Goal: Information Seeking & Learning: Check status

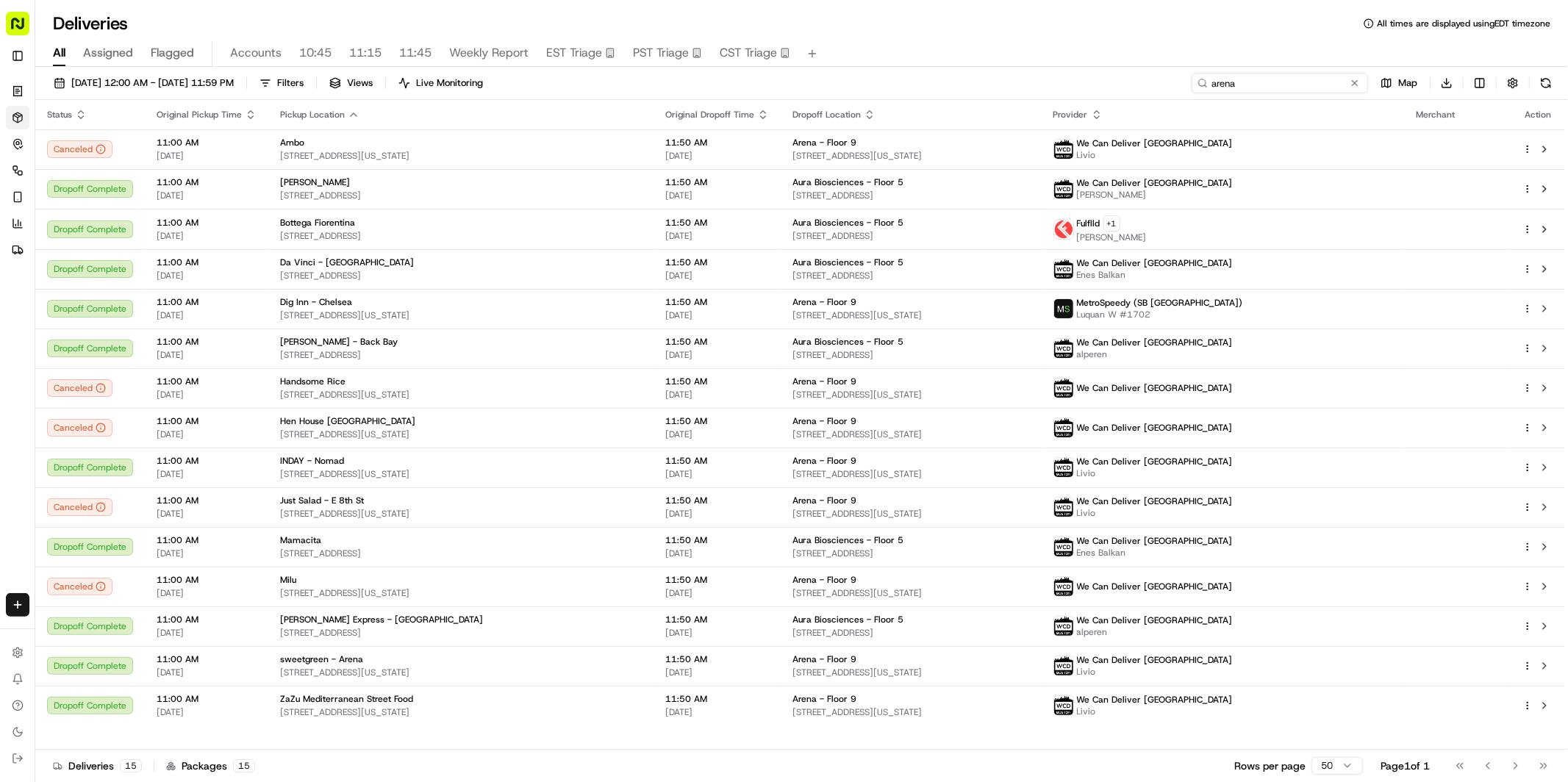
click at [1278, 76] on input "arena" at bounding box center [1279, 83] width 176 height 21
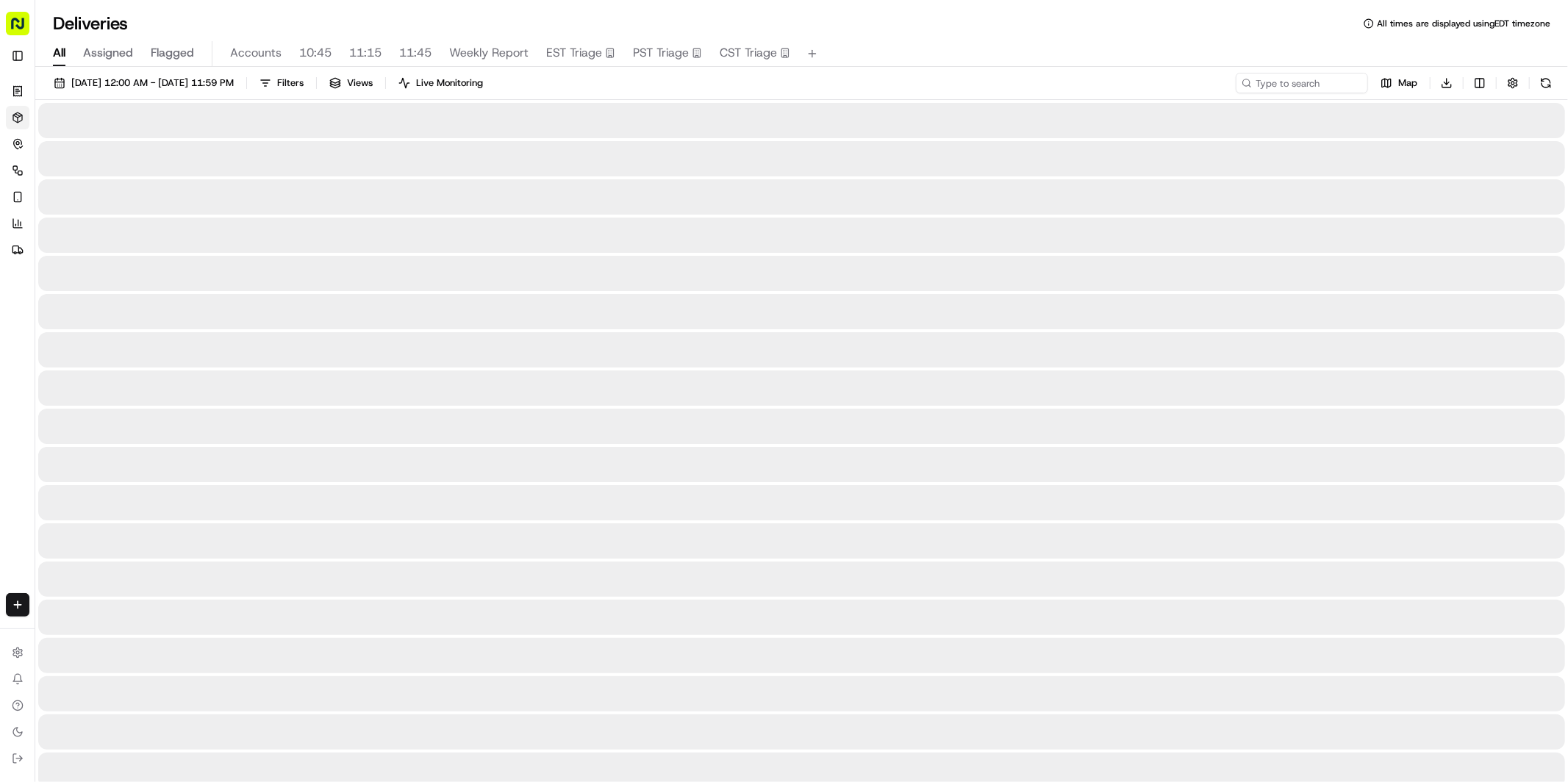
drag, startPoint x: 60, startPoint y: 55, endPoint x: 75, endPoint y: 67, distance: 19.2
click at [61, 55] on span "All" at bounding box center [59, 52] width 12 height 18
click at [121, 92] on button "[DATE] 12:00 AM - [DATE] 11:59 PM" at bounding box center [143, 83] width 193 height 21
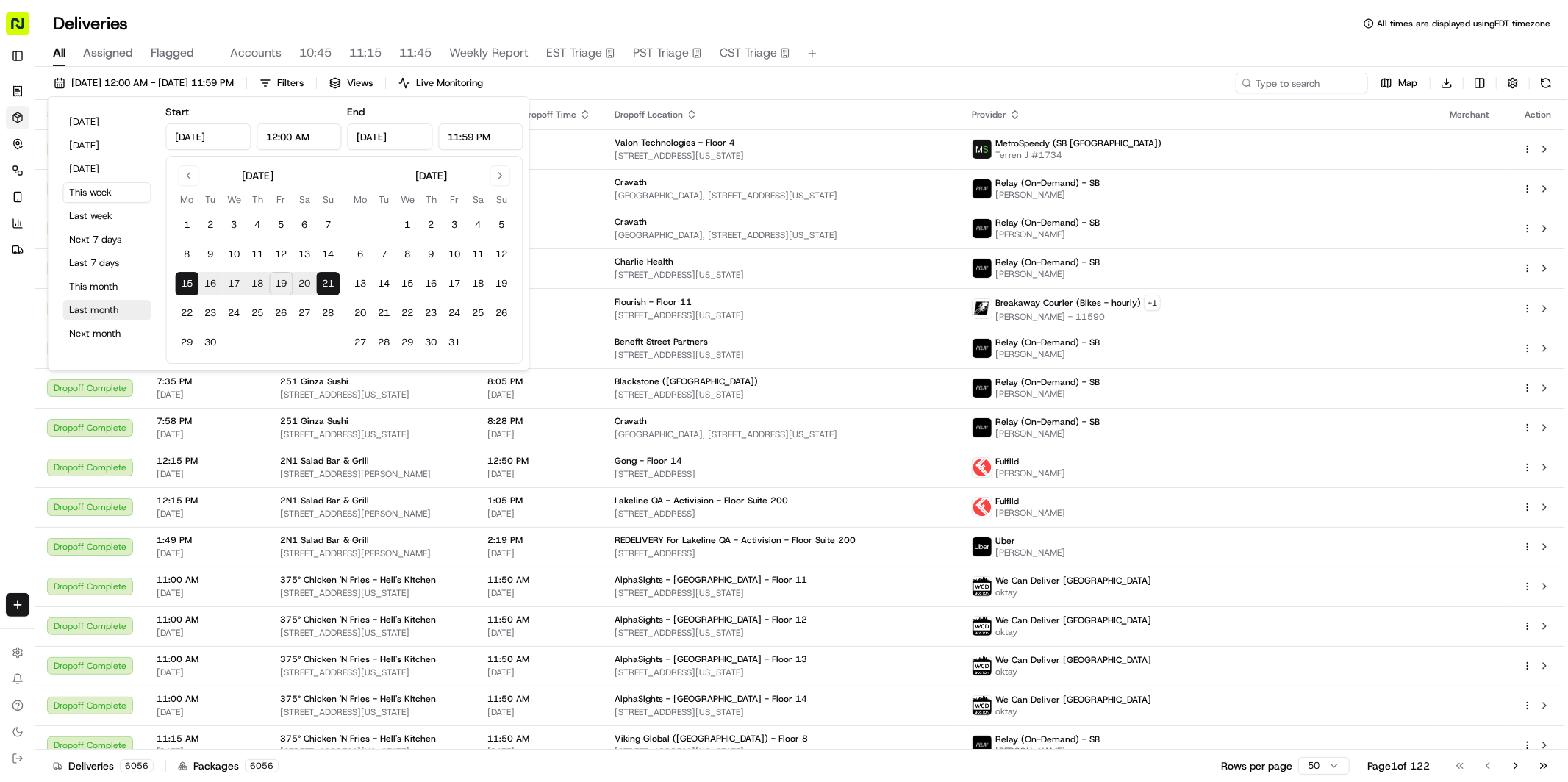
click at [102, 314] on button "Last month" at bounding box center [107, 310] width 88 height 21
type input "[DATE]"
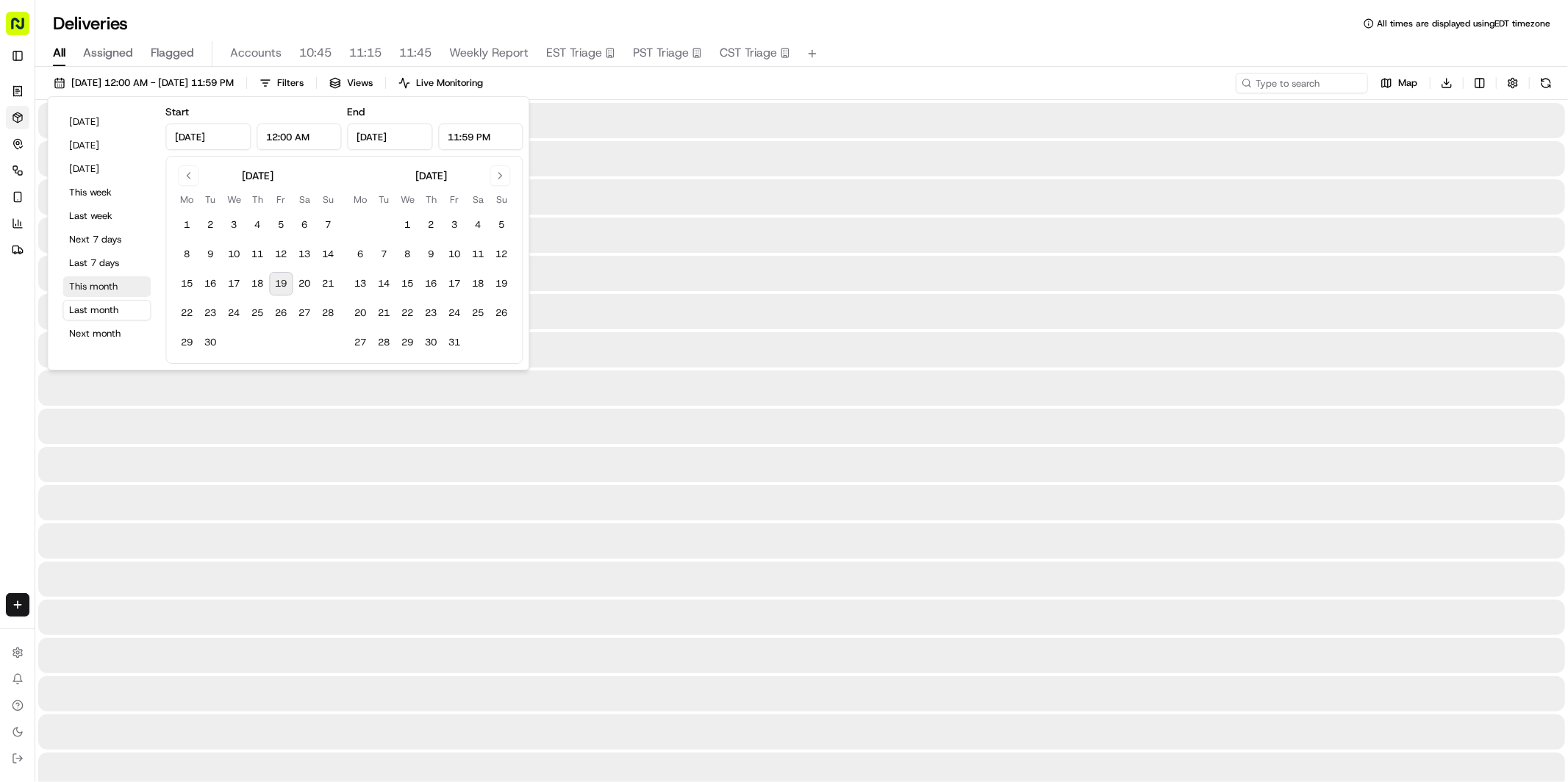
click at [95, 283] on button "This month" at bounding box center [107, 287] width 88 height 21
type input "[DATE]"
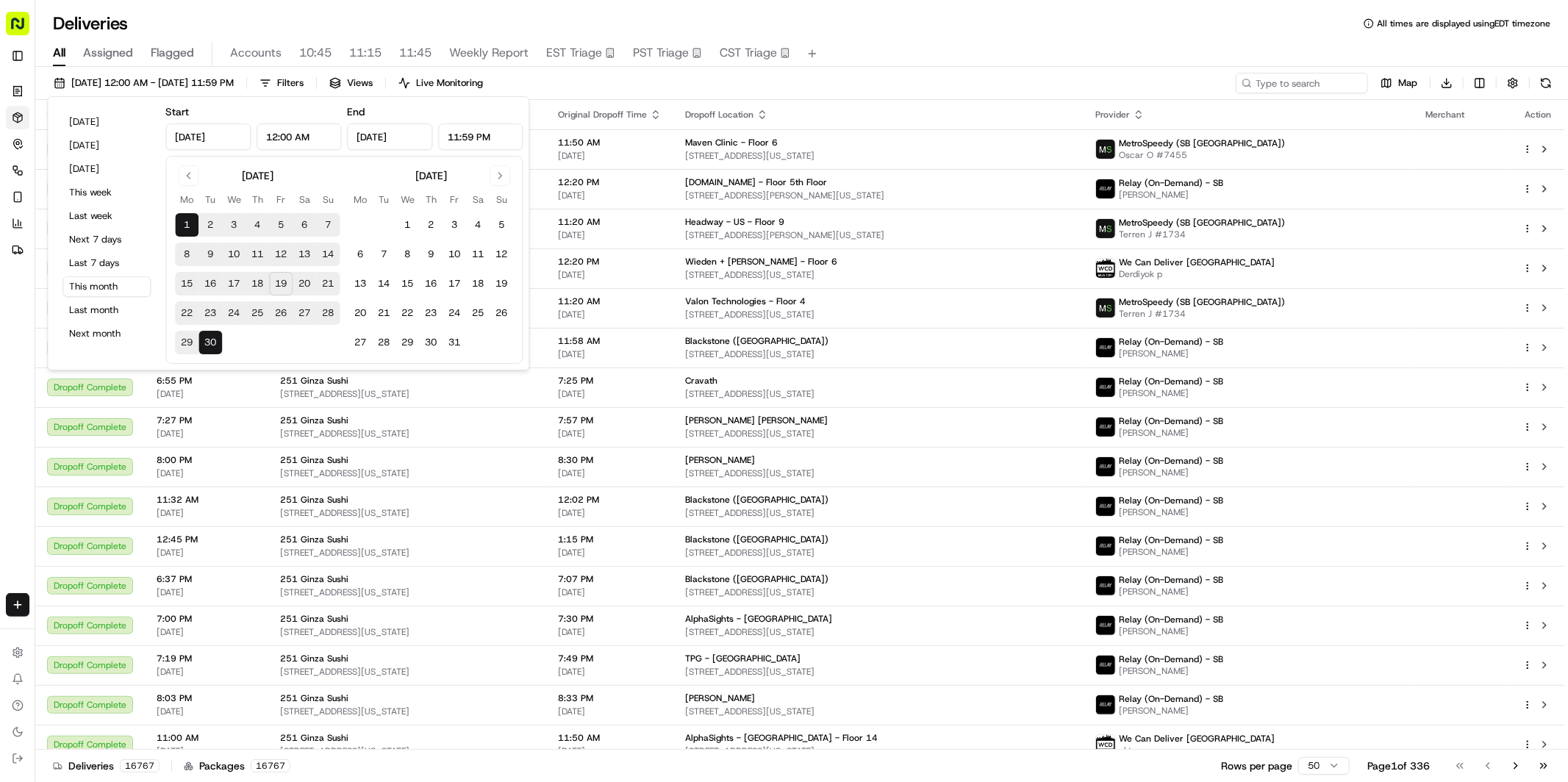
click at [987, 76] on div "[DATE] 12:00 AM - [DATE] 11:59 PM Filters Views Live Monitoring Map Download" at bounding box center [801, 86] width 1533 height 28
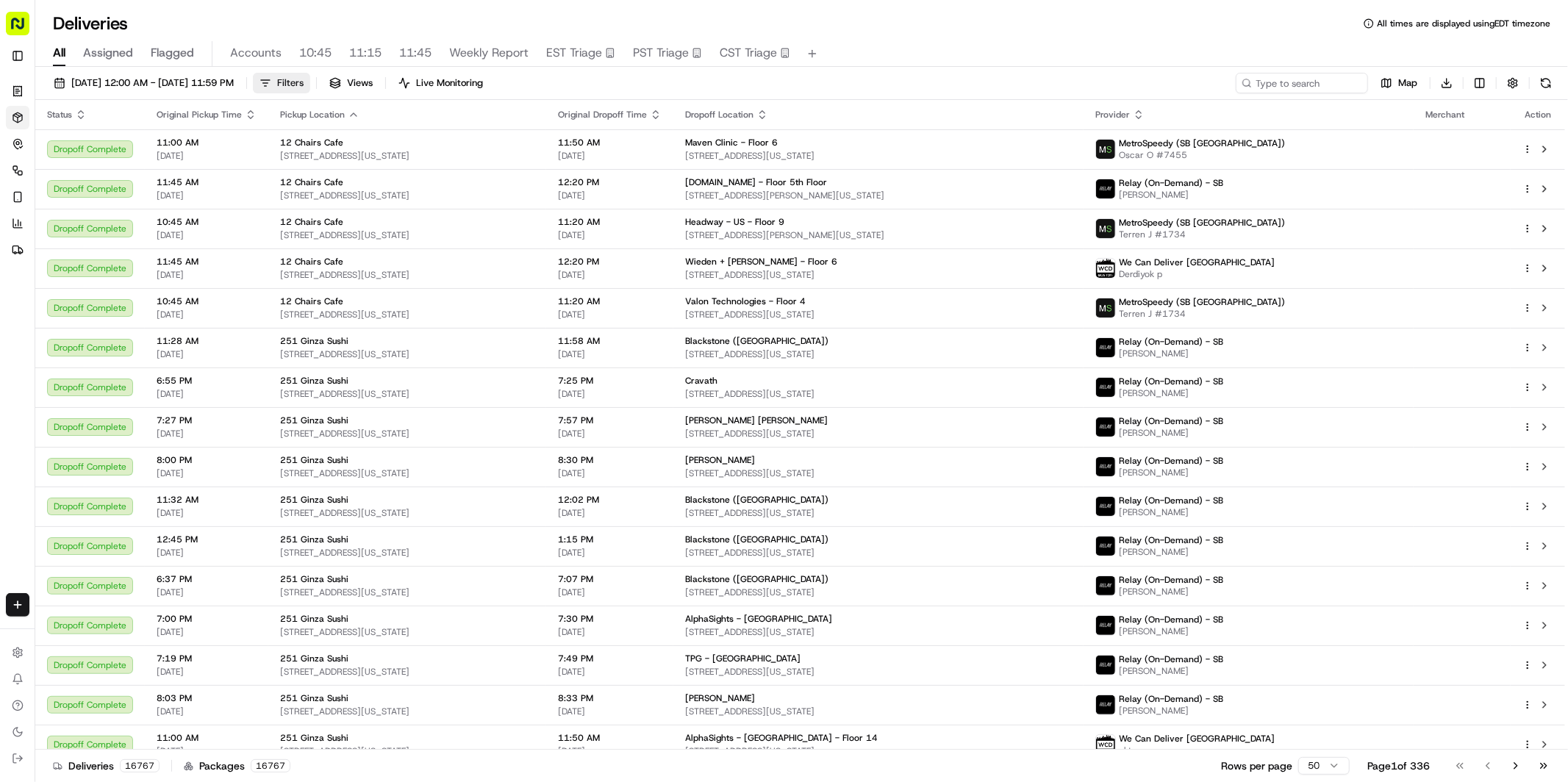
click at [304, 86] on span "Filters" at bounding box center [290, 83] width 27 height 13
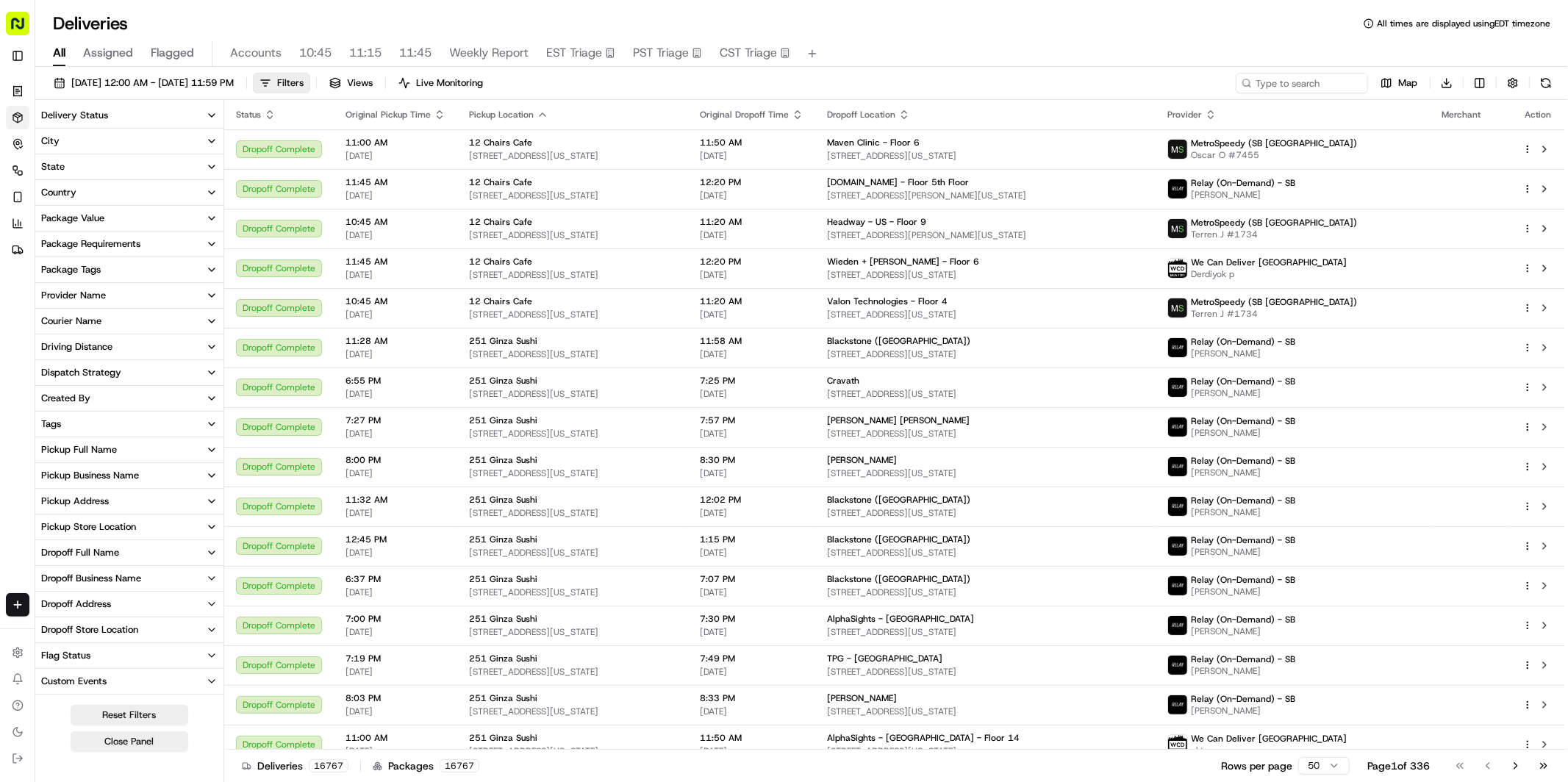
click at [96, 139] on button "City" at bounding box center [129, 141] width 188 height 25
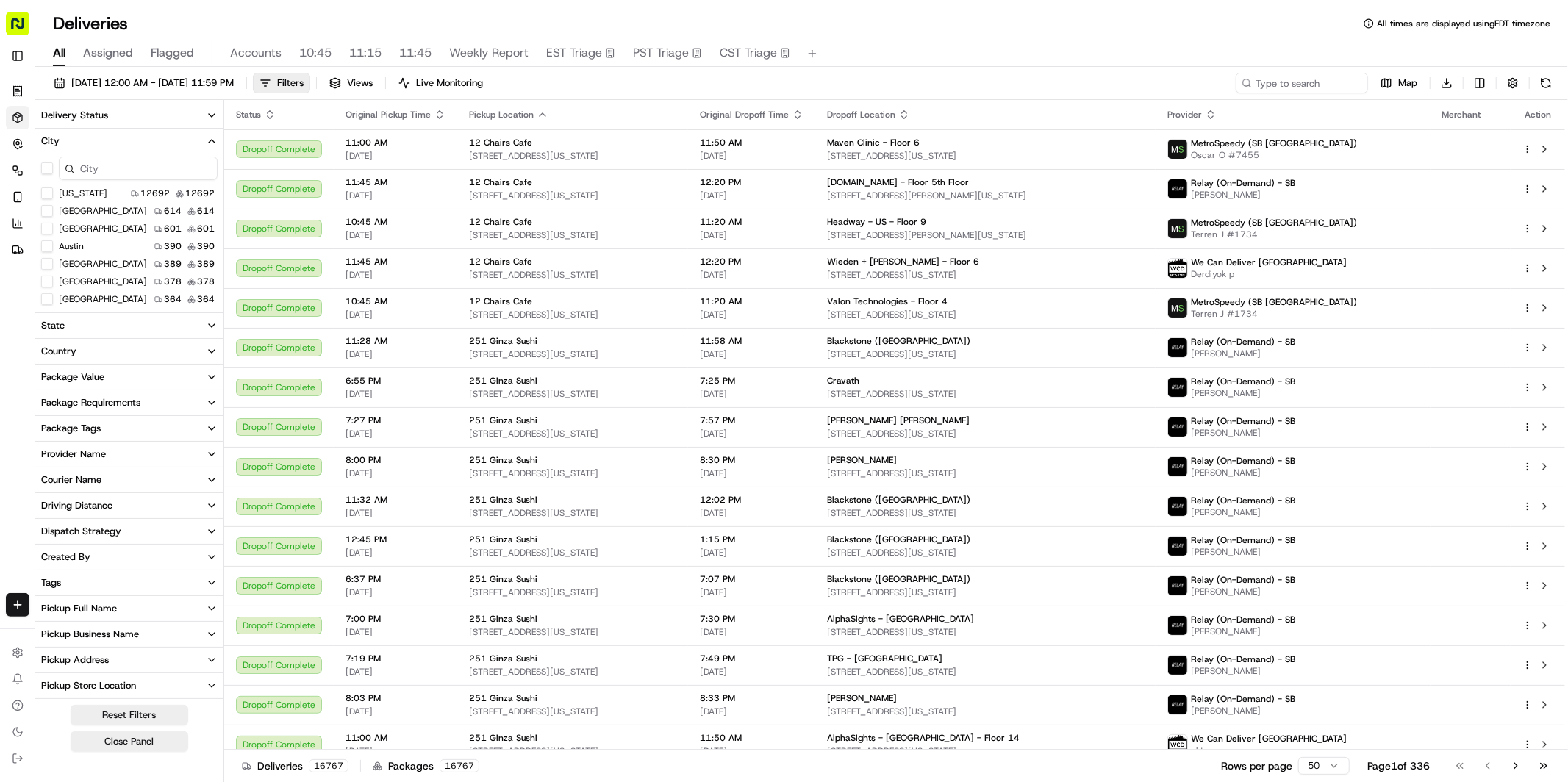
click at [50, 300] on button "[GEOGRAPHIC_DATA]" at bounding box center [47, 299] width 11 height 11
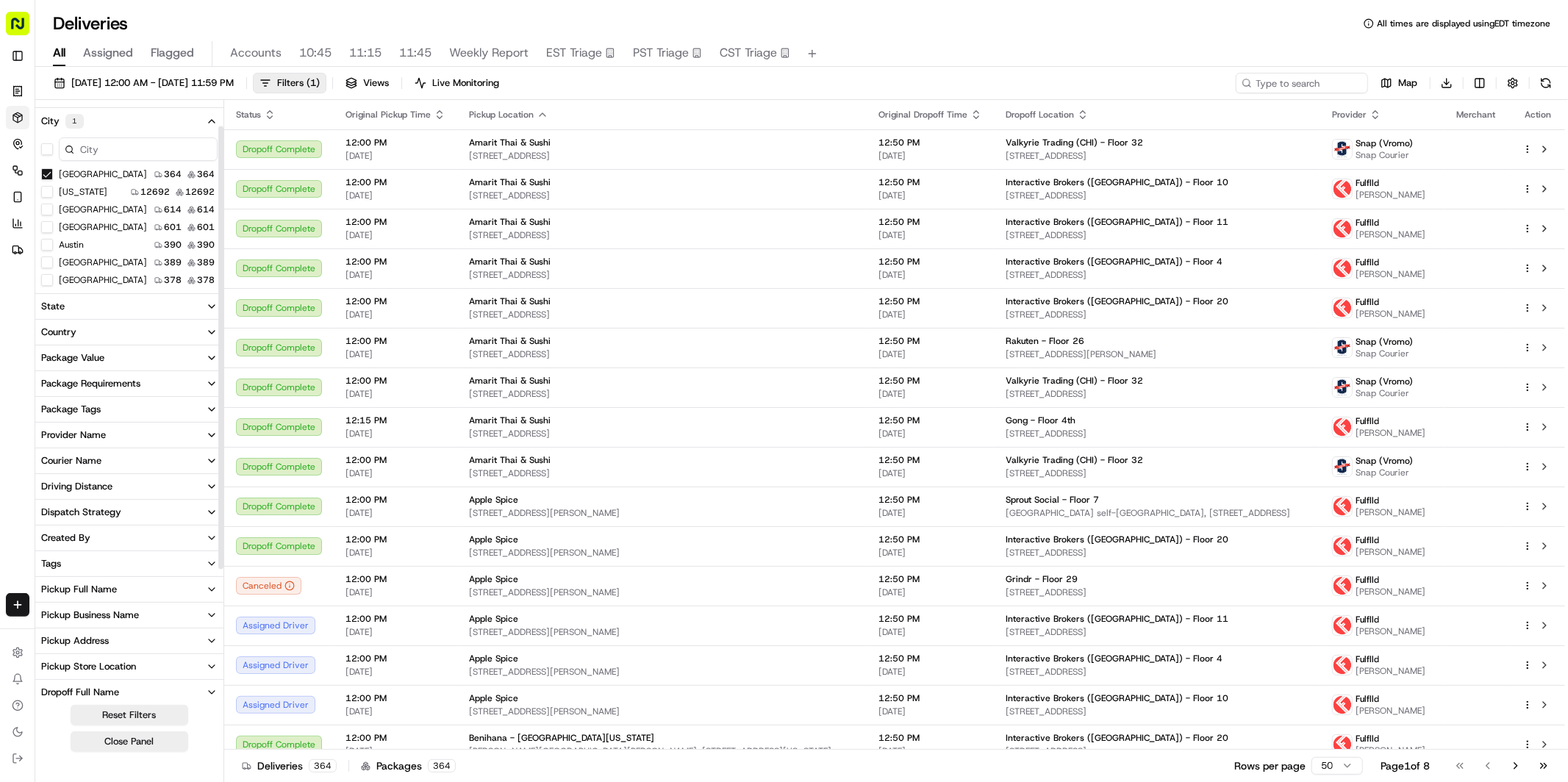
scroll to position [41, 0]
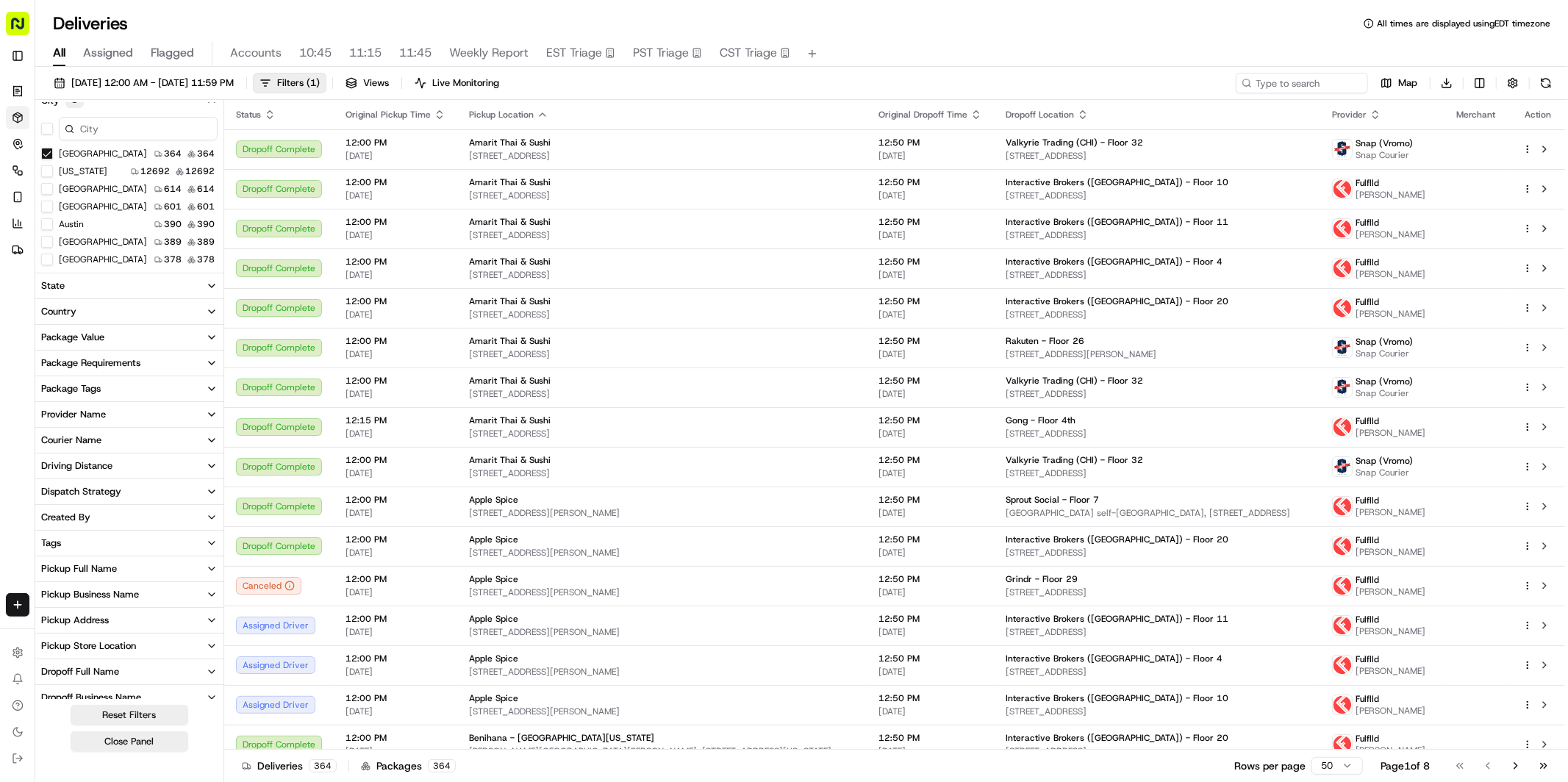
click at [78, 539] on button "Tags" at bounding box center [129, 543] width 188 height 25
click at [50, 596] on Order "Group Order" at bounding box center [47, 596] width 11 height 11
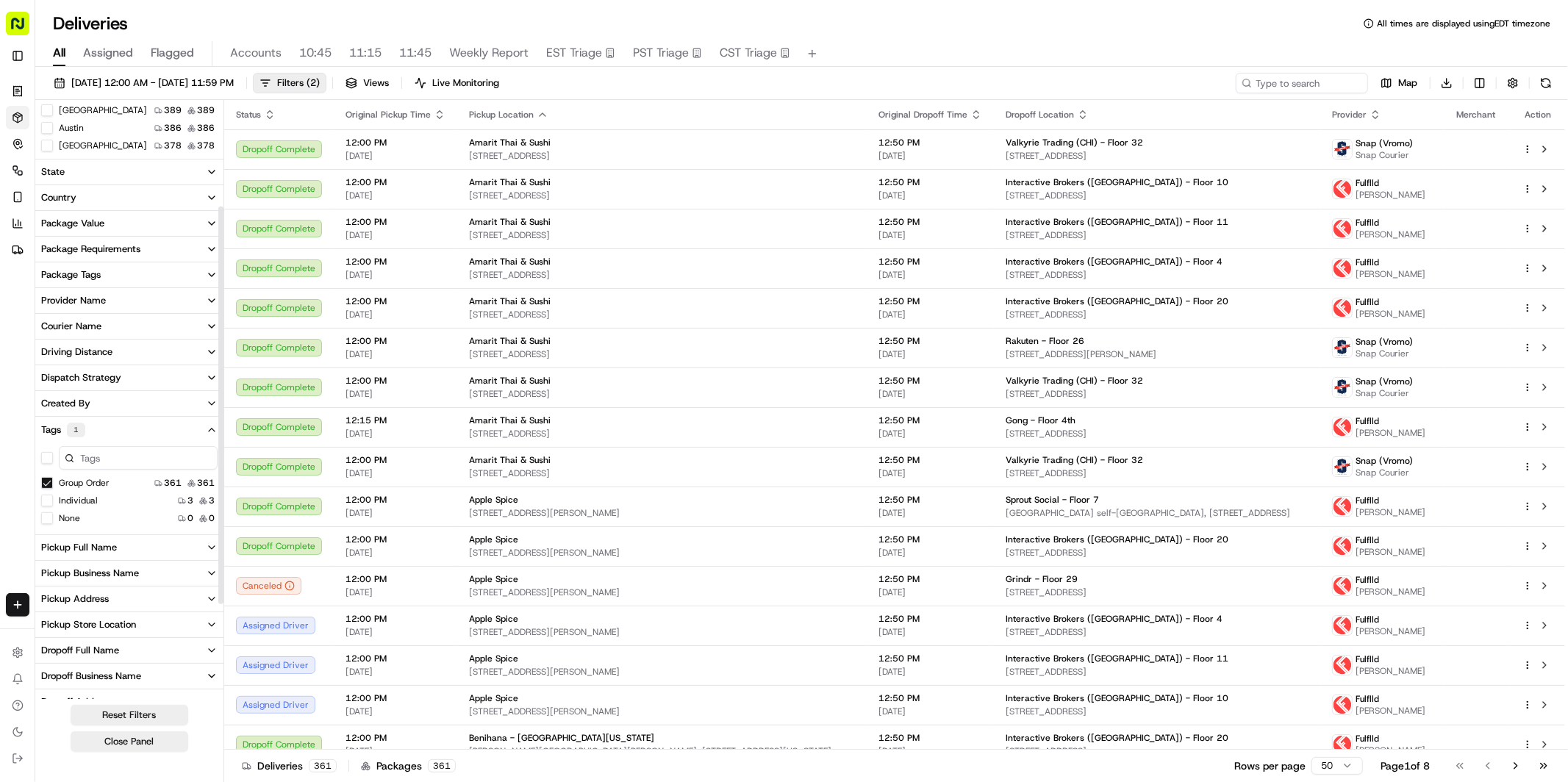
scroll to position [166, 0]
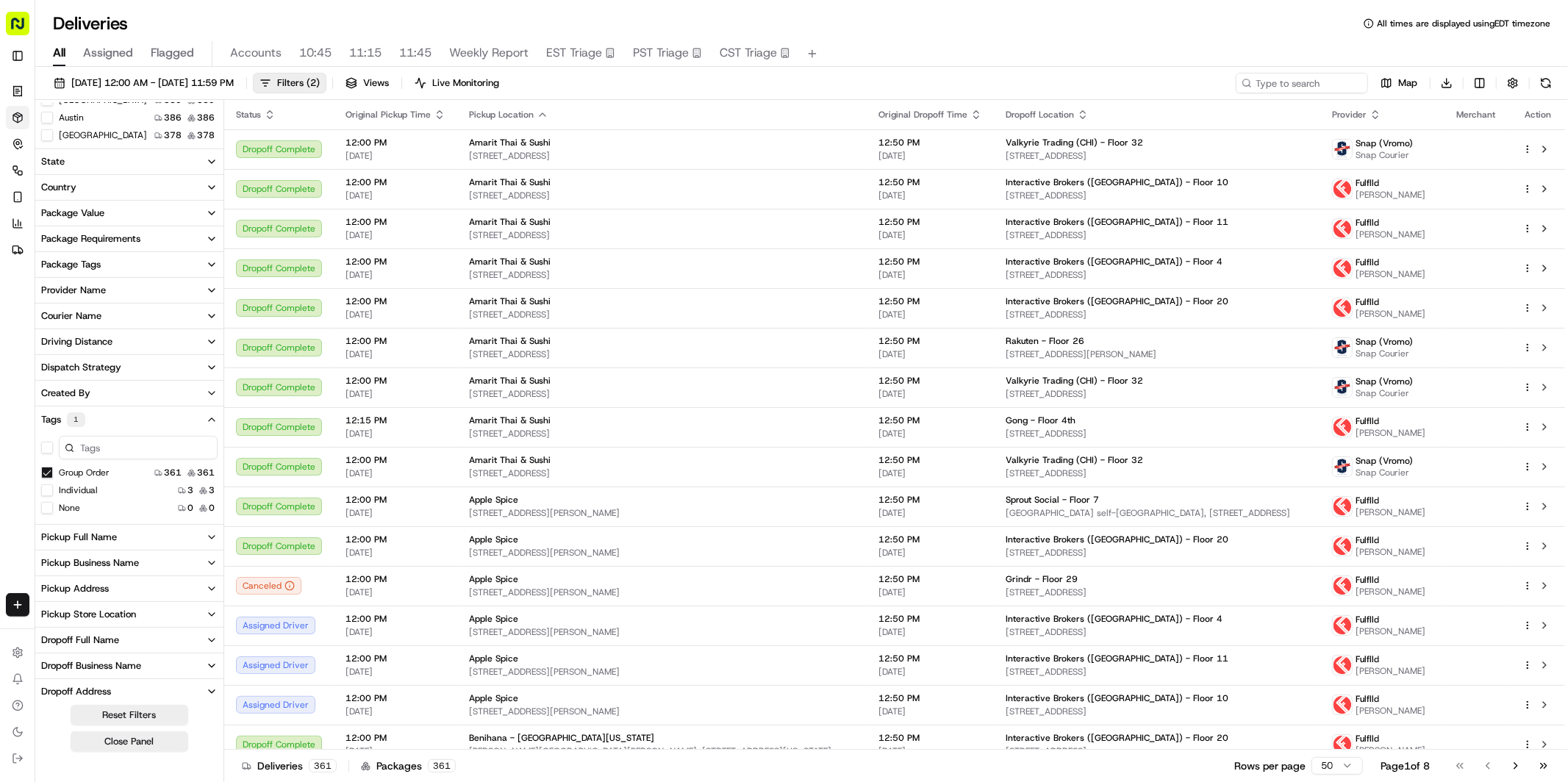
click at [83, 667] on div "Dropoff Business Name" at bounding box center [90, 666] width 100 height 13
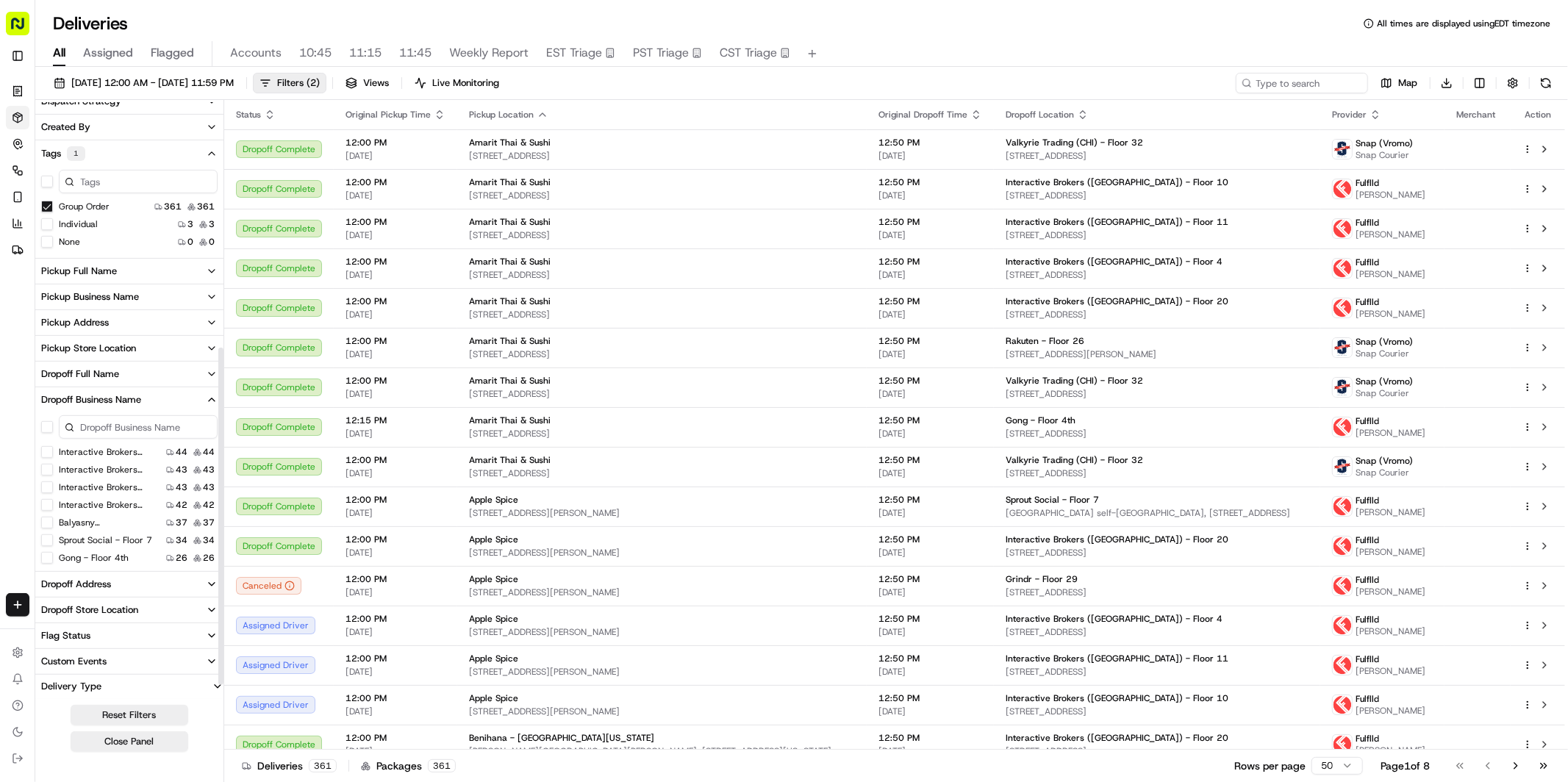
scroll to position [457, 0]
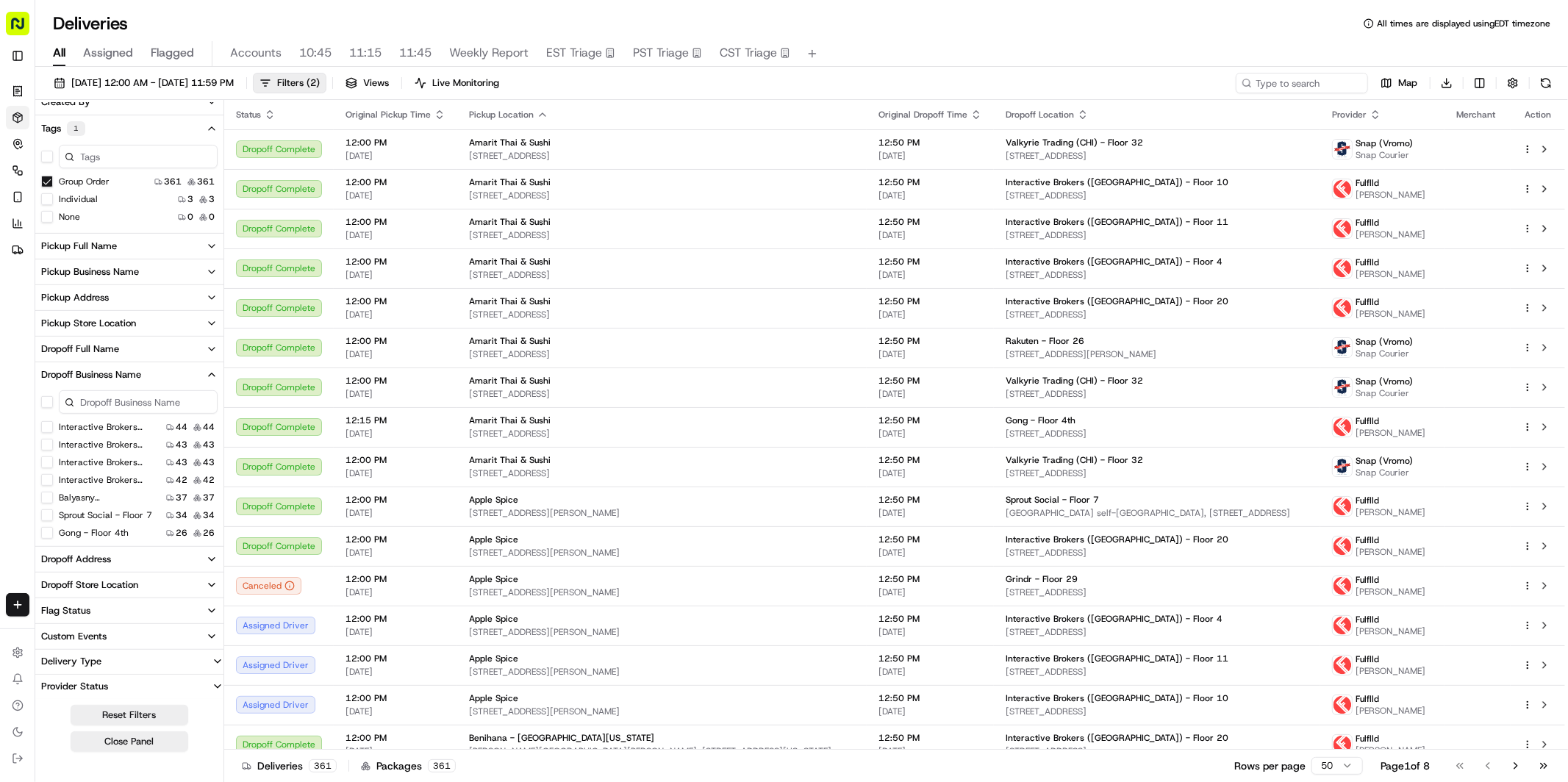
click at [50, 532] on 4th "Gong - Floor 4th" at bounding box center [47, 533] width 11 height 11
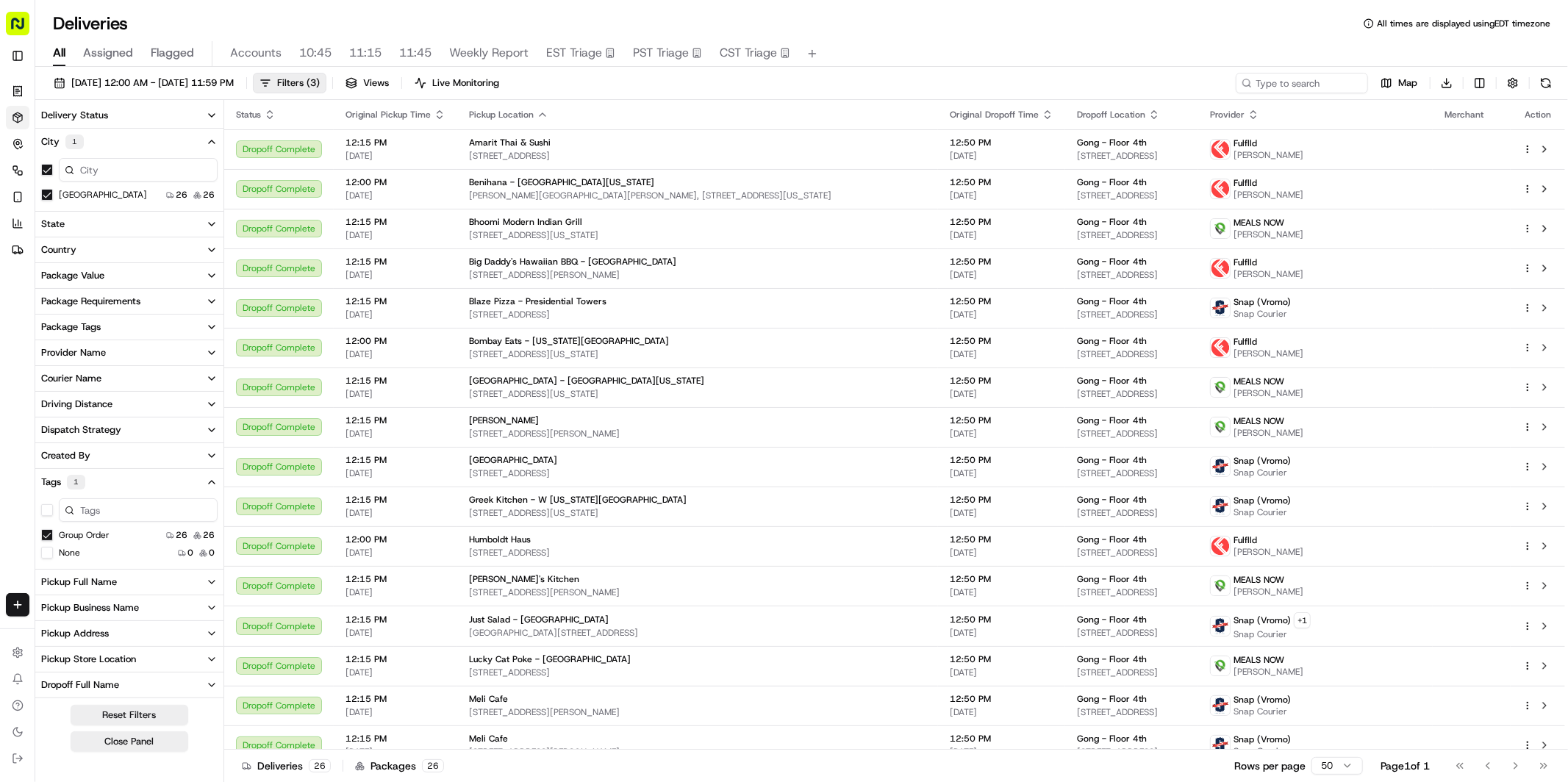
click at [212, 116] on icon "button" at bounding box center [211, 115] width 6 height 3
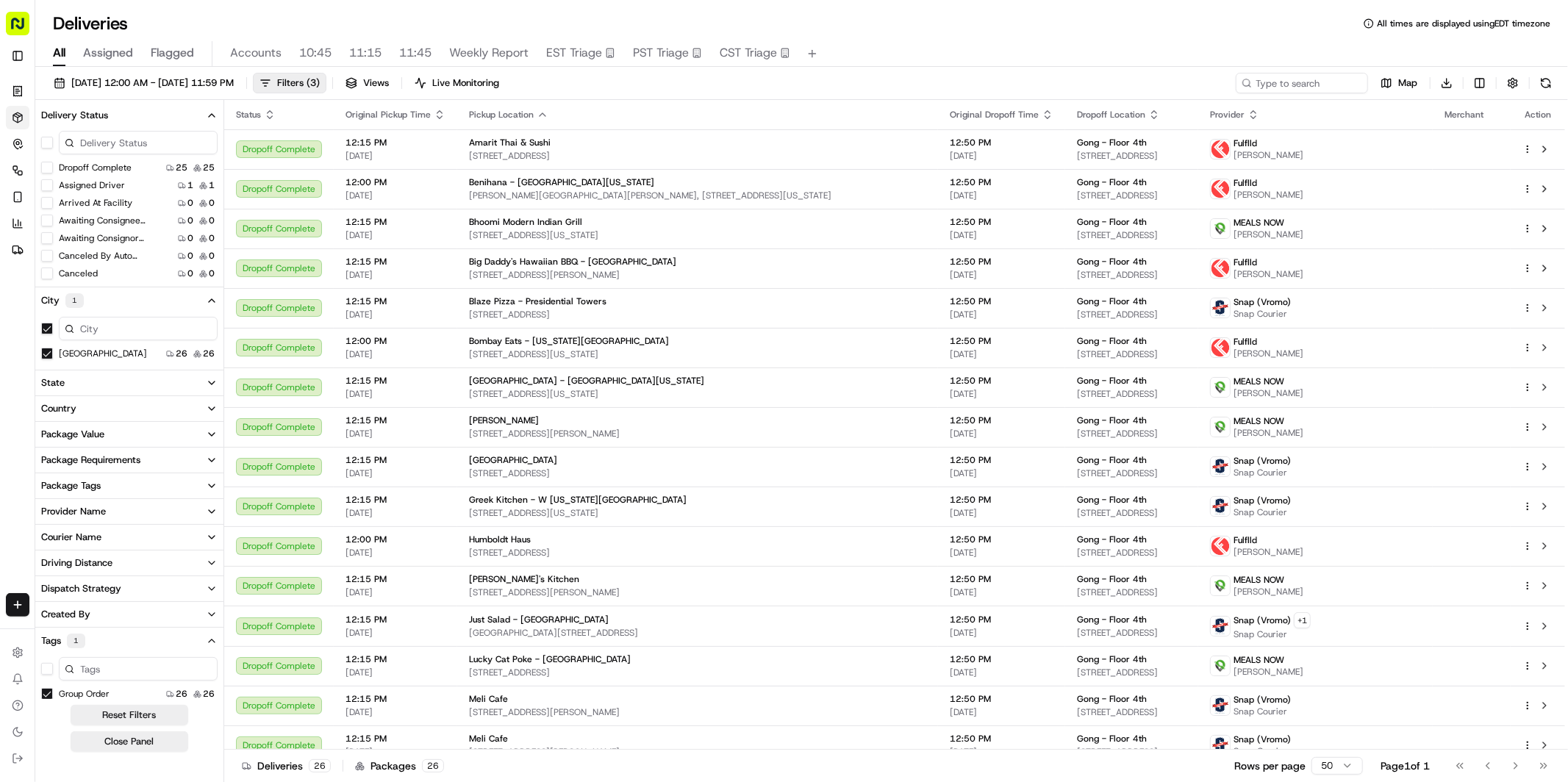
click at [49, 169] on button "Dropoff Complete" at bounding box center [47, 167] width 11 height 11
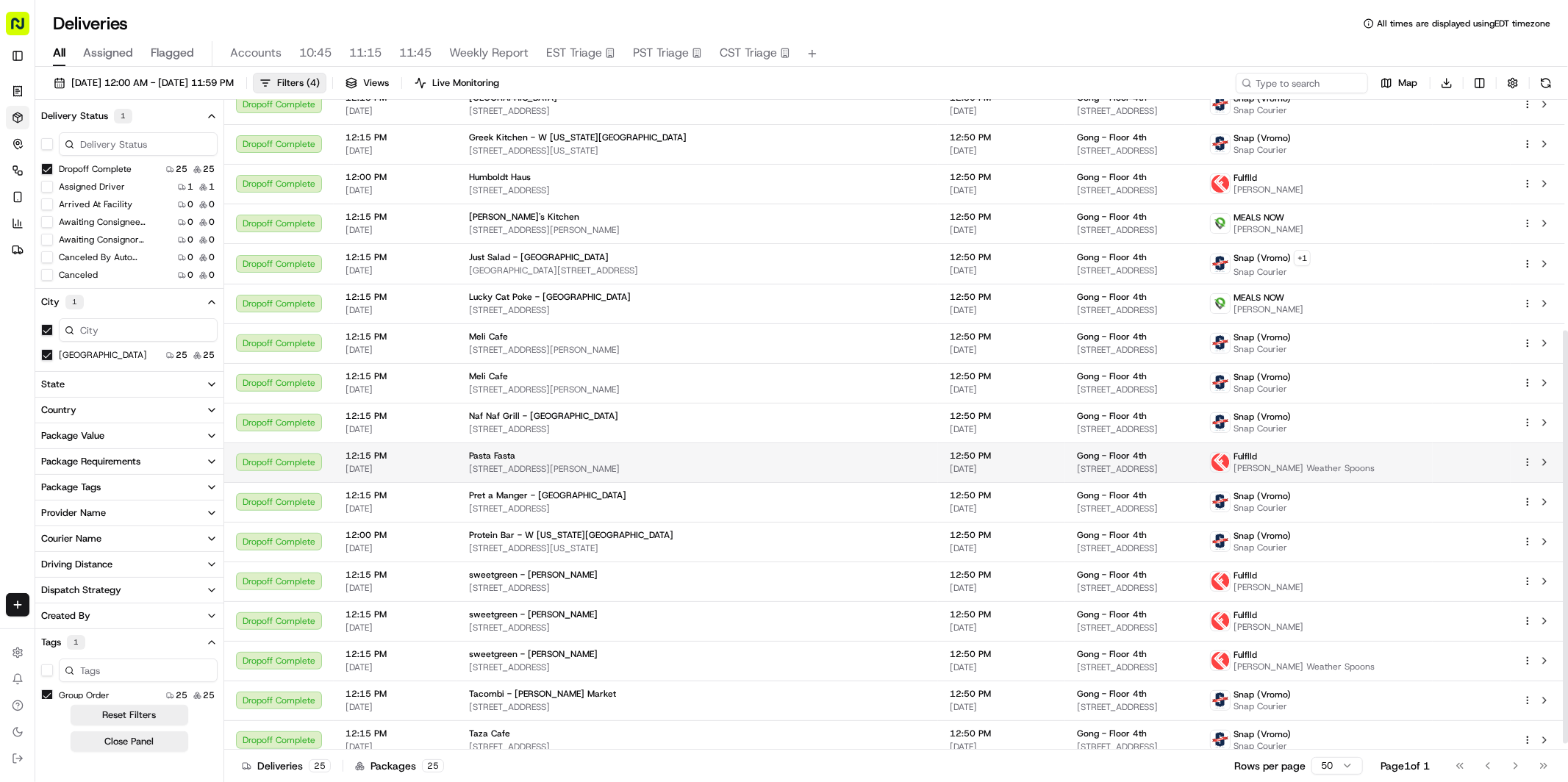
scroll to position [372, 0]
